Goal: Contribute content: Add original content to the website for others to see

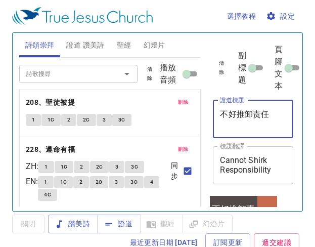
click at [276, 109] on textarea "不好推卸责任" at bounding box center [253, 118] width 66 height 19
type textarea "不"
type textarea "且看五童女"
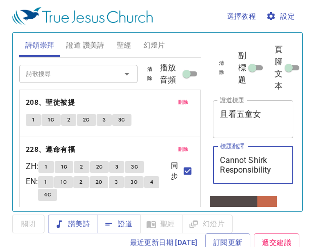
click at [272, 173] on textarea "Cannot Shirk Responsibility" at bounding box center [253, 164] width 66 height 19
type textarea "C"
type textarea "Take Look At The Five Virgins"
click at [263, 115] on textarea "且看五童女" at bounding box center [253, 118] width 66 height 19
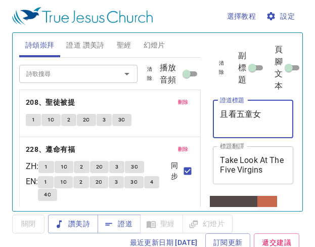
type textarea "c"
type textarea "且看五童女"
click at [277, 171] on textarea "Take Look At The Five Virgins" at bounding box center [253, 164] width 66 height 19
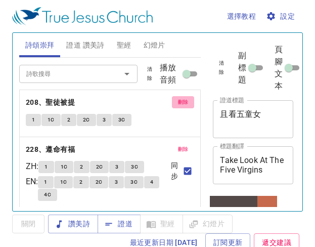
click at [178, 99] on span "刪除" at bounding box center [183, 101] width 11 height 9
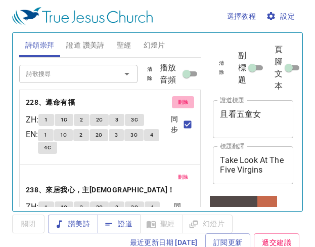
click at [178, 99] on span "刪除" at bounding box center [183, 101] width 11 height 9
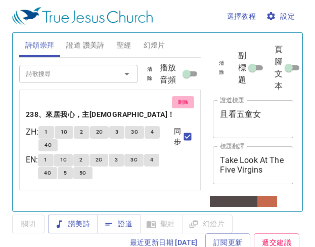
click at [175, 99] on button "刪除" at bounding box center [183, 102] width 23 height 12
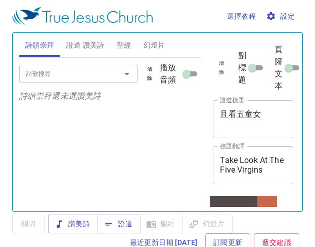
click at [76, 71] on input "詩歌搜尋" at bounding box center [63, 74] width 82 height 12
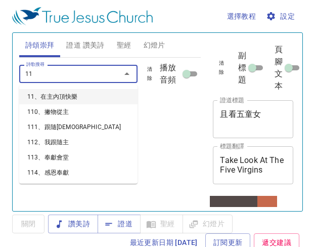
type input "115"
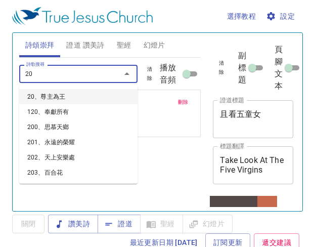
type input "204"
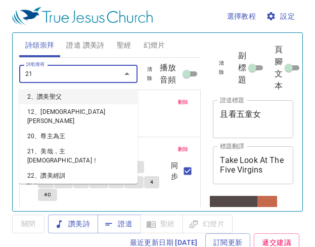
type input "211"
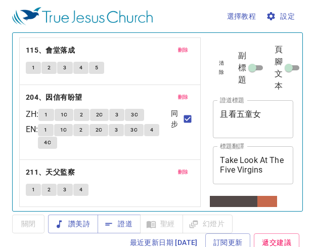
scroll to position [1, 0]
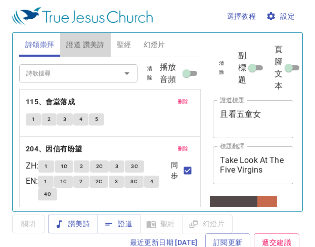
click at [89, 41] on span "證道 讚美詩" at bounding box center [85, 44] width 38 height 13
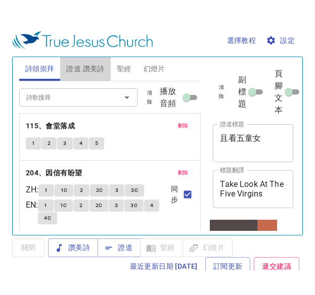
scroll to position [0, 0]
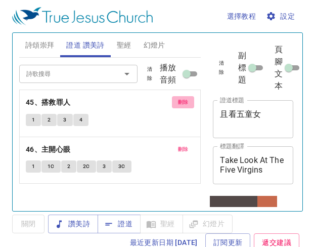
click at [186, 102] on span "刪除" at bounding box center [183, 101] width 11 height 9
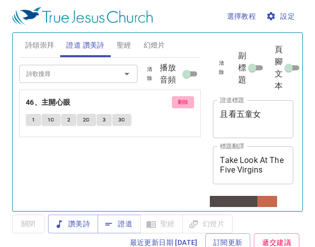
click at [186, 102] on span "刪除" at bounding box center [183, 101] width 11 height 9
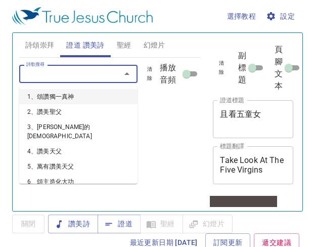
click at [86, 73] on input "詩歌搜尋" at bounding box center [63, 74] width 82 height 12
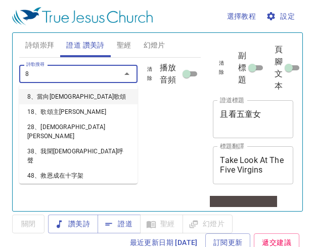
type input "82"
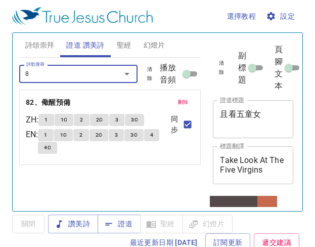
type input "87"
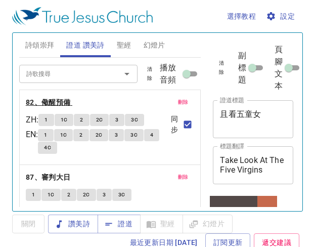
click at [58, 101] on b "82、儆醒預備" at bounding box center [48, 102] width 45 height 13
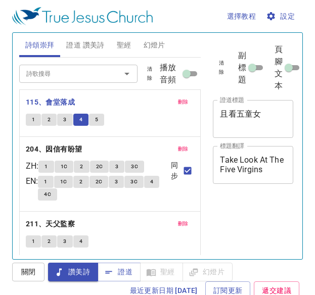
scroll to position [1, 0]
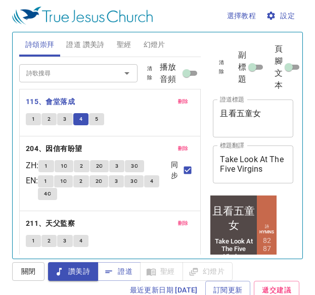
click at [93, 114] on button "5" at bounding box center [96, 119] width 15 height 12
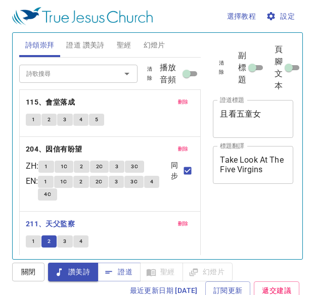
scroll to position [1, 0]
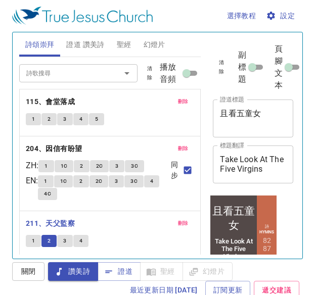
click at [65, 241] on span "3" at bounding box center [64, 240] width 3 height 9
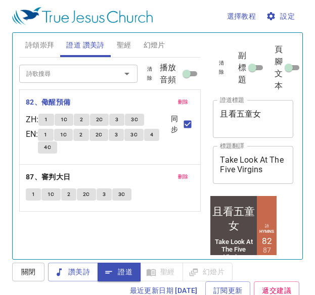
click at [47, 118] on span "1" at bounding box center [45, 119] width 3 height 9
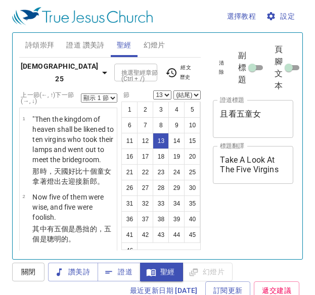
select select "13"
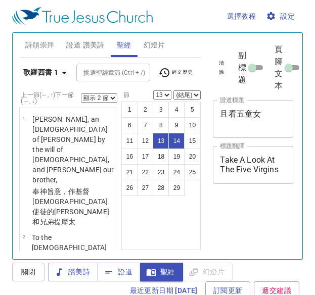
select select "2"
select select "13"
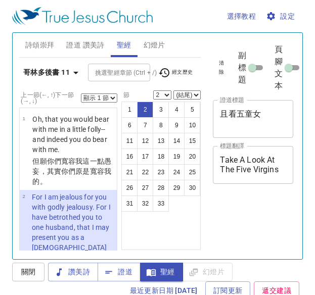
select select "2"
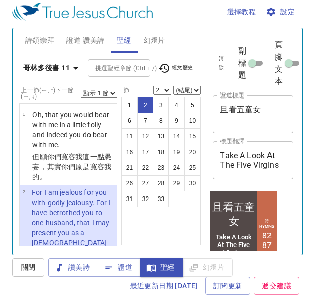
scroll to position [6, 0]
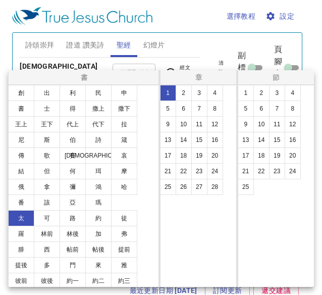
select select "8"
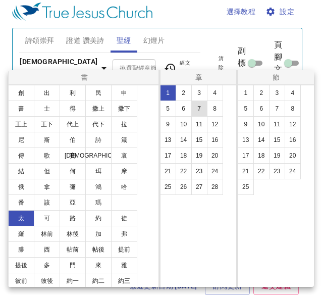
click at [183, 184] on button "26" at bounding box center [184, 187] width 16 height 16
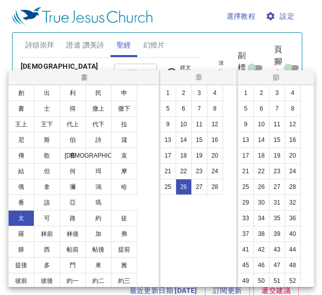
select select "8"
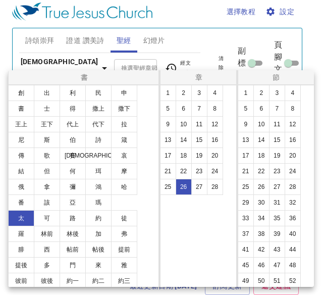
scroll to position [6, 0]
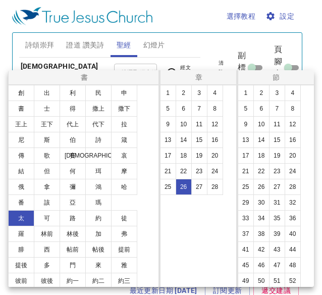
select select "8"
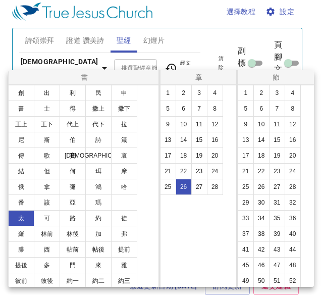
scroll to position [6, 0]
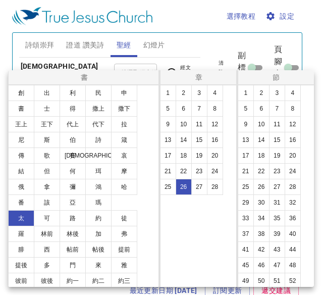
select select "8"
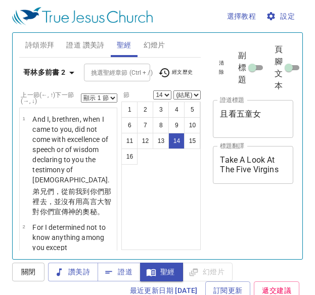
select select "14"
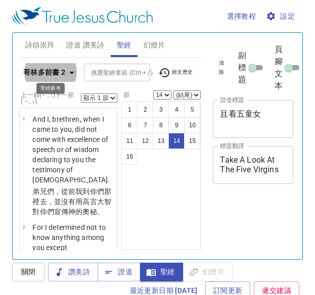
select select "14"
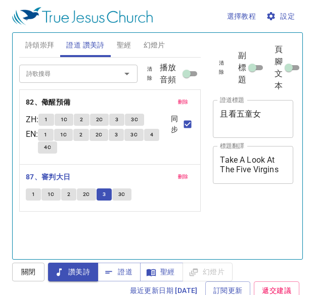
scroll to position [5, 0]
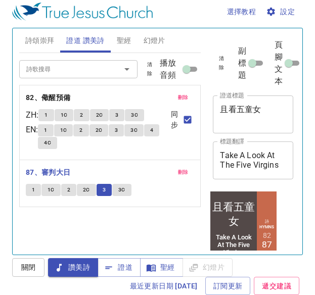
click at [121, 190] on span "3C" at bounding box center [121, 189] width 7 height 9
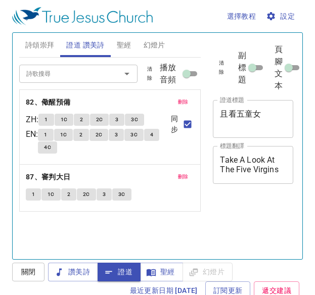
scroll to position [5, 0]
